Goal: Obtain resource: Download file/media

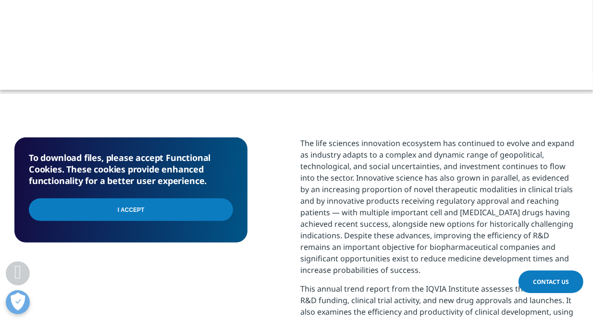
scroll to position [303, 0]
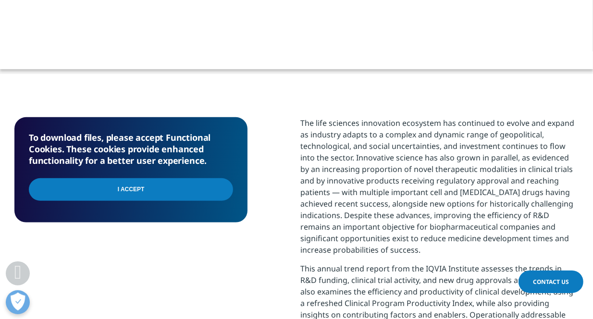
click at [149, 187] on input "I Accept" at bounding box center [131, 189] width 204 height 23
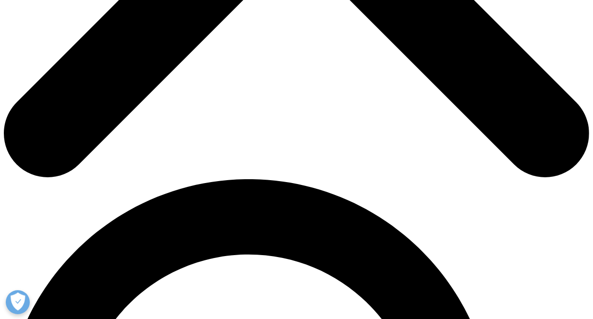
scroll to position [428, 0]
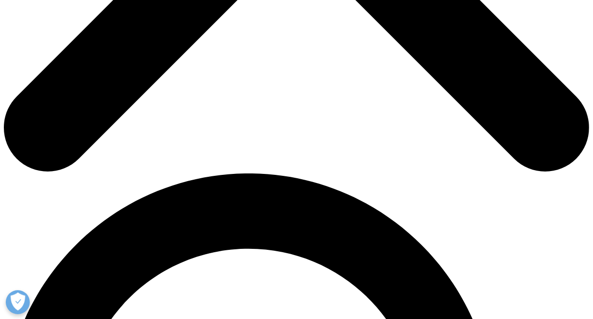
type input "William"
type input "Tobia"
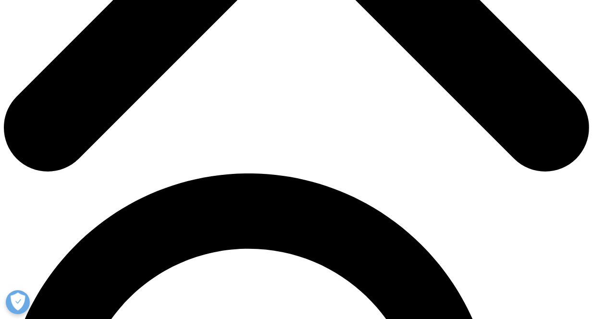
scroll to position [0, 0]
type input "ewt@clinstruct.com"
type input "Founder and CEO"
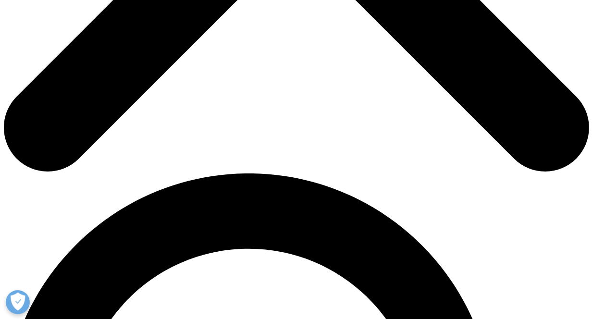
type input "Clinstruct, Inc."
select select "[GEOGRAPHIC_DATA]"
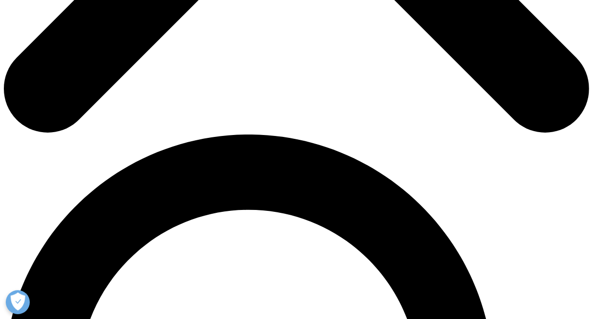
scroll to position [524, 0]
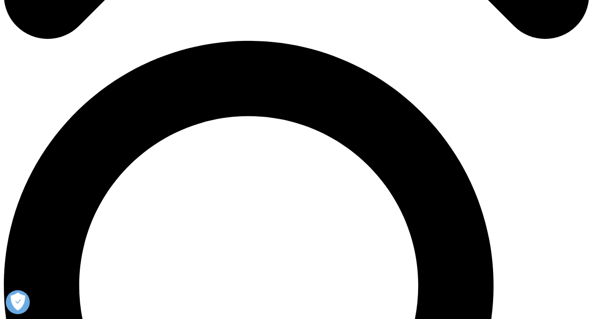
scroll to position [572, 0]
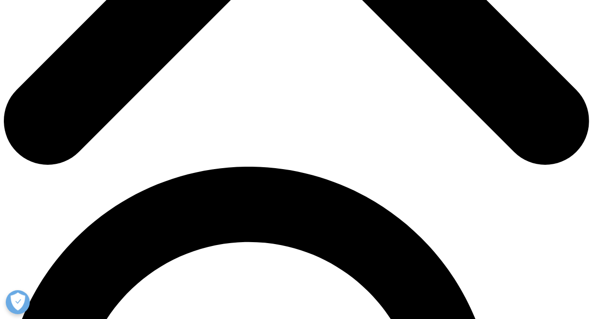
scroll to position [386, 0]
